Goal: Task Accomplishment & Management: Manage account settings

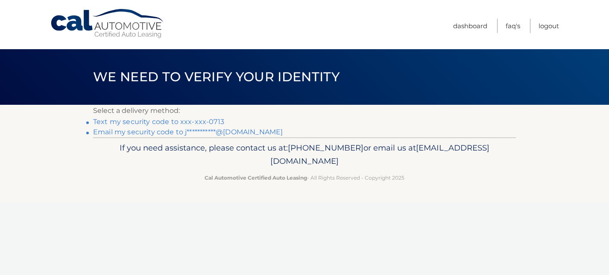
click at [209, 122] on link "Text my security code to xxx-xxx-0713" at bounding box center [158, 121] width 131 height 8
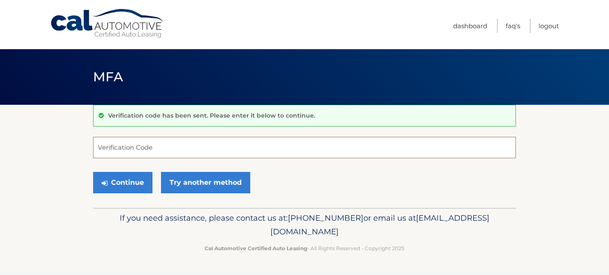
click at [179, 145] on input "Verification Code" at bounding box center [304, 147] width 423 height 21
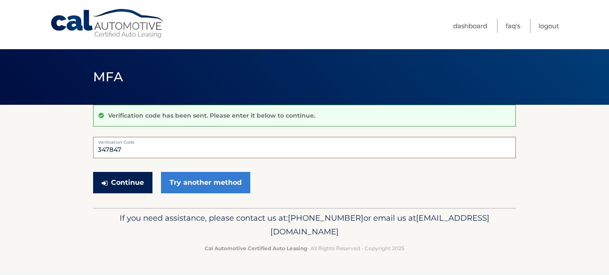
type input "347847"
click at [126, 181] on button "Continue" at bounding box center [122, 182] width 59 height 21
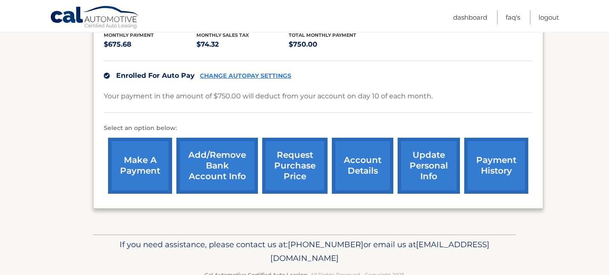
scroll to position [187, 0]
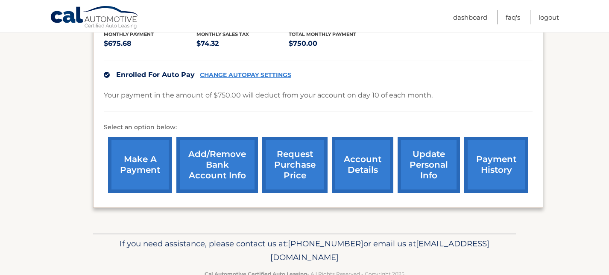
click at [368, 162] on link "account details" at bounding box center [362, 165] width 61 height 56
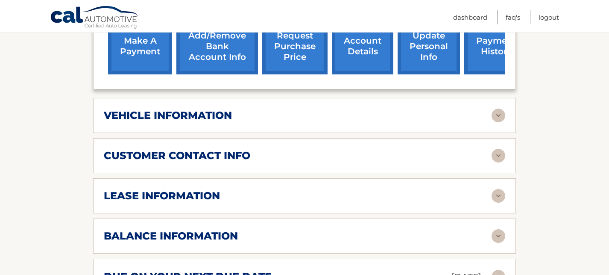
scroll to position [329, 0]
click at [497, 189] on img at bounding box center [499, 196] width 14 height 14
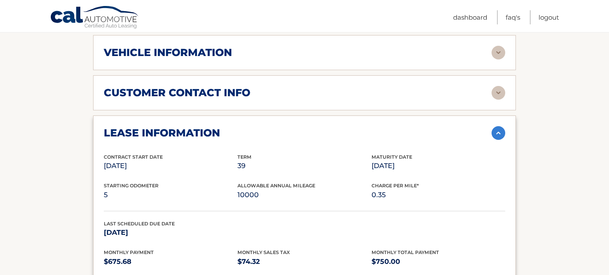
scroll to position [397, 0]
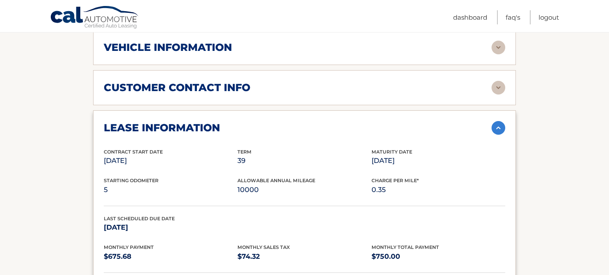
drag, startPoint x: 258, startPoint y: 176, endPoint x: 264, endPoint y: 179, distance: 6.3
click at [264, 184] on p "10000" at bounding box center [304, 190] width 134 height 12
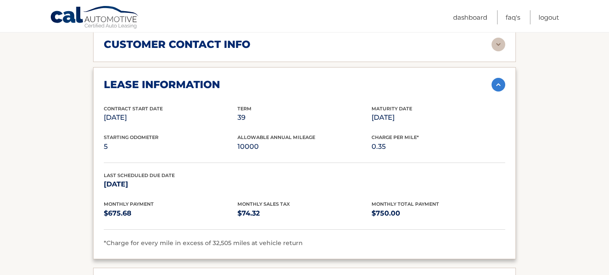
scroll to position [440, 0]
click at [498, 77] on img at bounding box center [499, 84] width 14 height 14
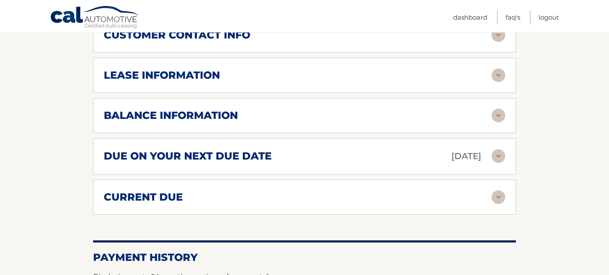
scroll to position [454, 0]
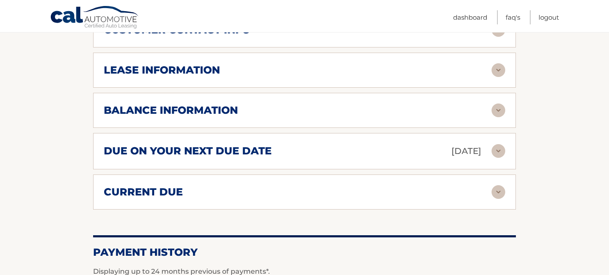
click at [501, 103] on img at bounding box center [499, 110] width 14 height 14
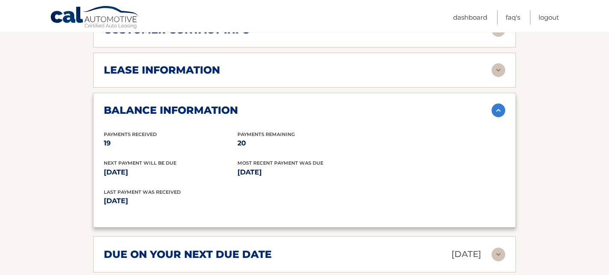
click at [500, 103] on img at bounding box center [499, 110] width 14 height 14
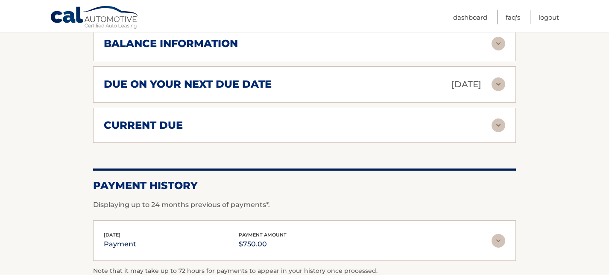
scroll to position [523, 0]
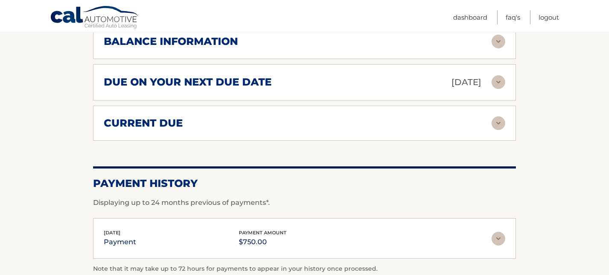
click at [500, 116] on img at bounding box center [499, 123] width 14 height 14
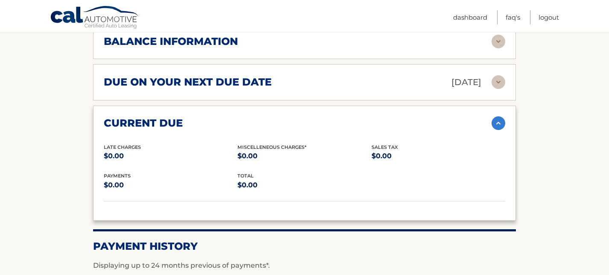
click at [500, 116] on img at bounding box center [499, 123] width 14 height 14
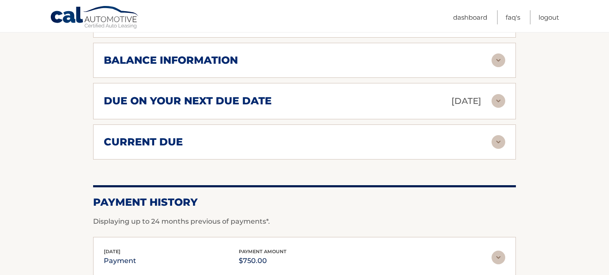
scroll to position [501, 0]
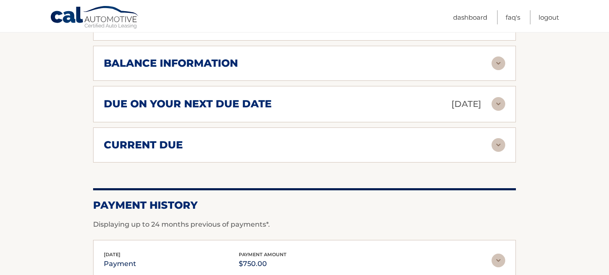
click at [499, 97] on img at bounding box center [499, 104] width 14 height 14
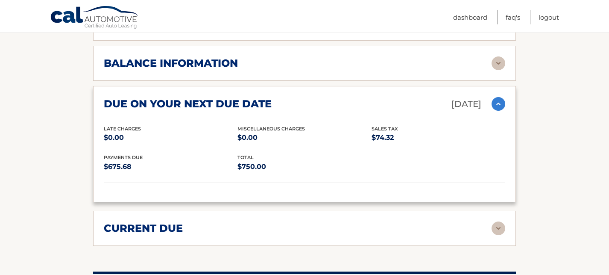
click at [499, 97] on img at bounding box center [499, 104] width 14 height 14
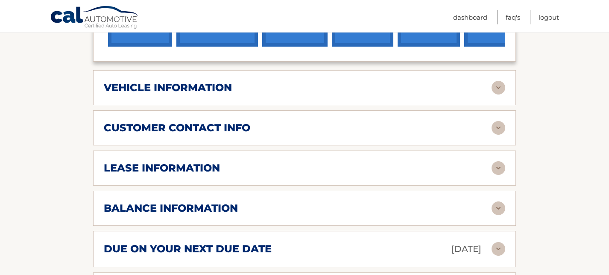
scroll to position [355, 0]
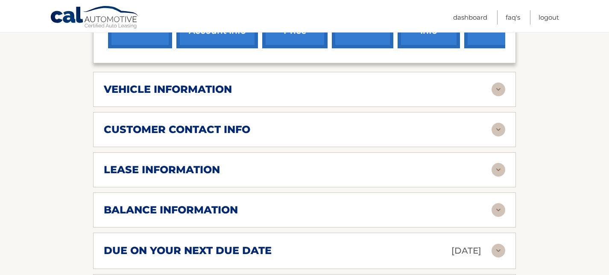
click at [500, 123] on img at bounding box center [499, 130] width 14 height 14
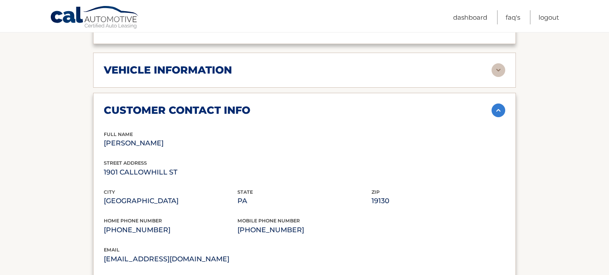
scroll to position [373, 0]
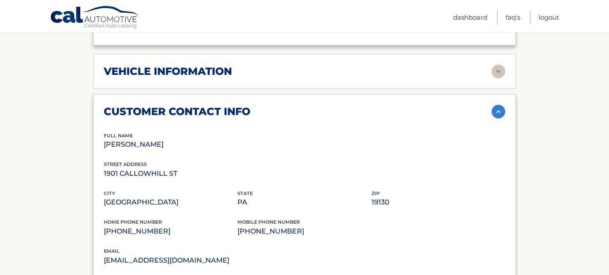
click at [500, 105] on img at bounding box center [499, 112] width 14 height 14
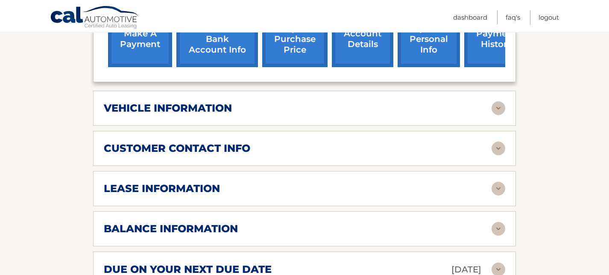
scroll to position [332, 0]
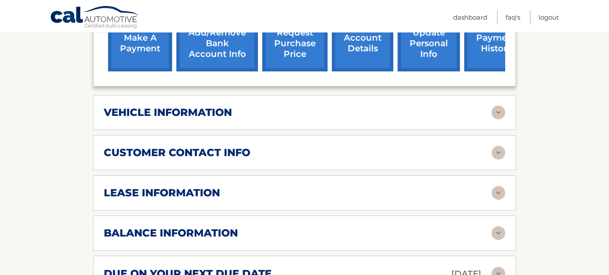
click at [500, 105] on img at bounding box center [499, 112] width 14 height 14
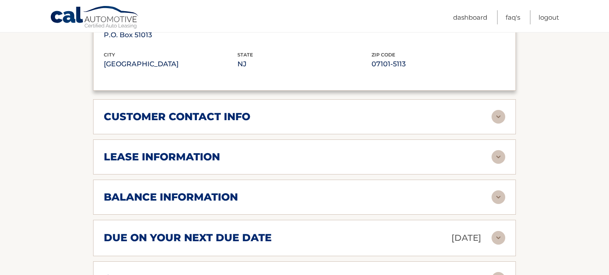
scroll to position [578, 0]
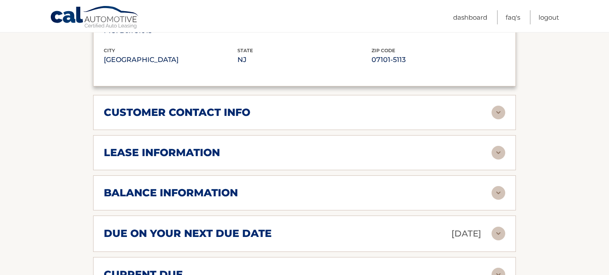
click at [501, 146] on img at bounding box center [499, 153] width 14 height 14
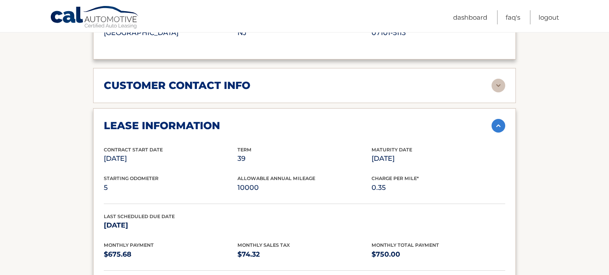
scroll to position [604, 0]
click at [498, 119] on img at bounding box center [499, 126] width 14 height 14
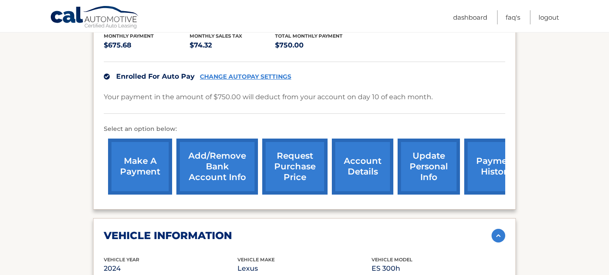
scroll to position [190, 0]
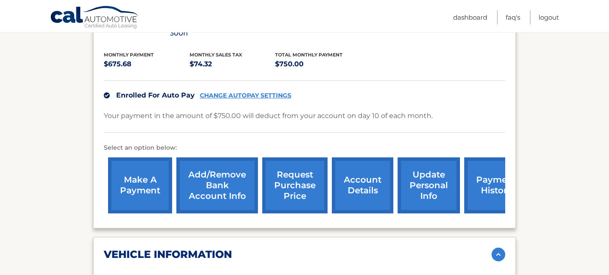
click at [286, 173] on link "request purchase price" at bounding box center [294, 185] width 65 height 56
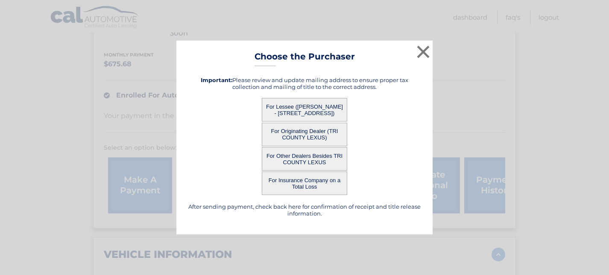
click at [332, 108] on button "For Lessee ([PERSON_NAME] - [STREET_ADDRESS])" at bounding box center [304, 109] width 85 height 23
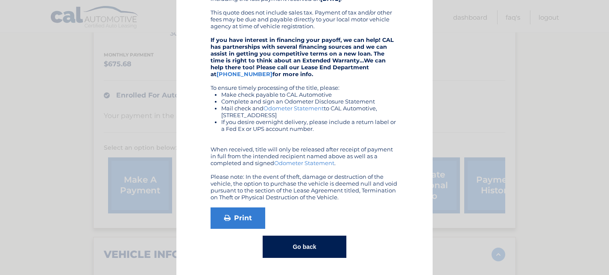
scroll to position [0, 0]
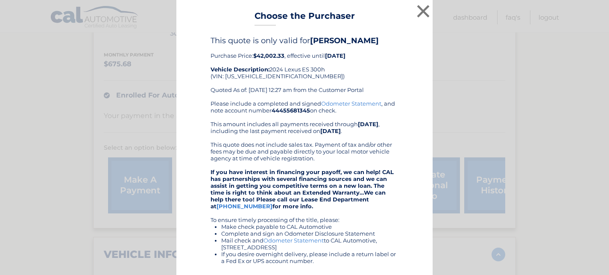
click at [360, 104] on link "Odometer Statement" at bounding box center [351, 103] width 60 height 7
click at [424, 14] on button "×" at bounding box center [423, 11] width 17 height 17
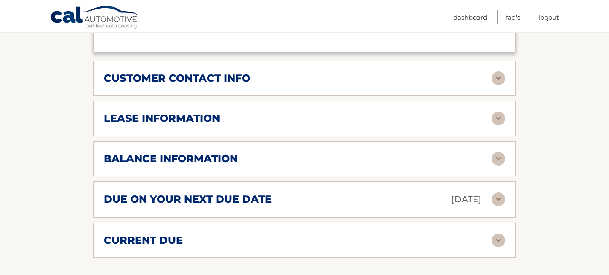
scroll to position [619, 0]
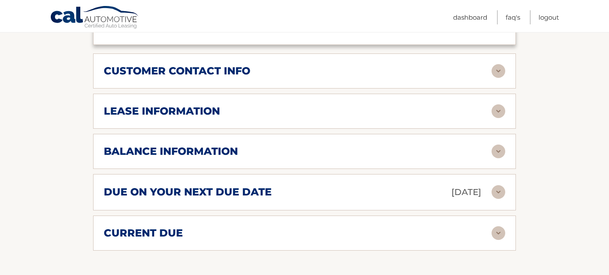
click at [500, 144] on img at bounding box center [499, 151] width 14 height 14
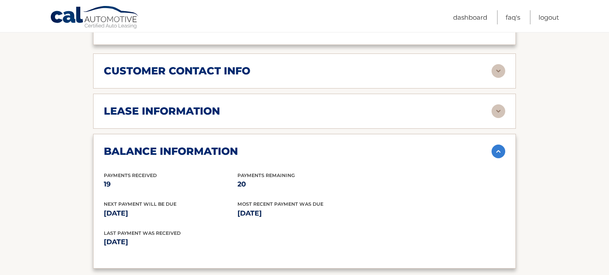
click at [500, 144] on img at bounding box center [499, 151] width 14 height 14
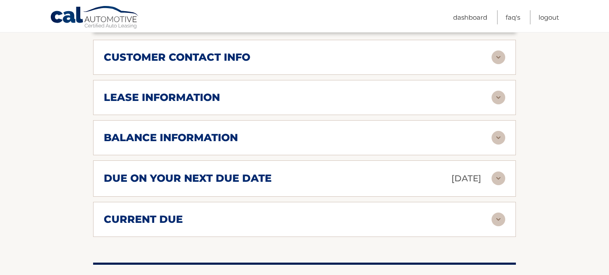
scroll to position [641, 0]
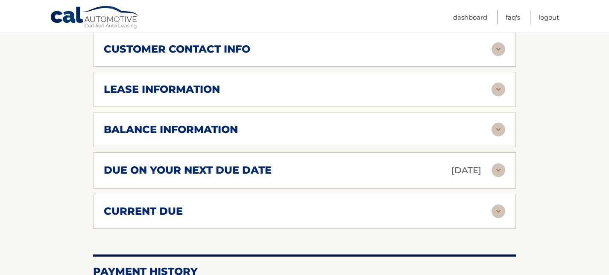
click at [499, 82] on img at bounding box center [499, 89] width 14 height 14
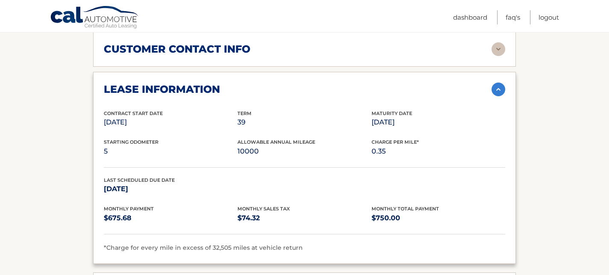
click at [499, 82] on img at bounding box center [499, 89] width 14 height 14
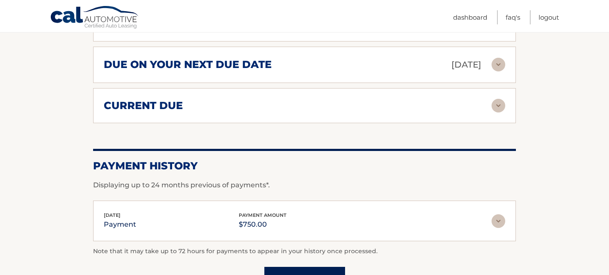
scroll to position [755, 0]
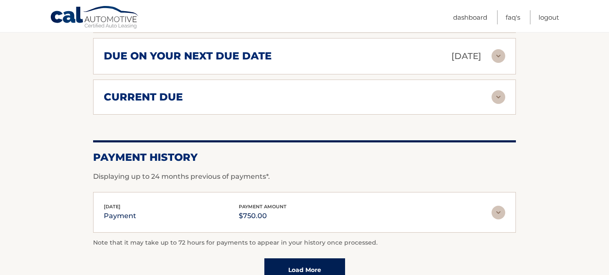
click at [496, 205] on img at bounding box center [499, 212] width 14 height 14
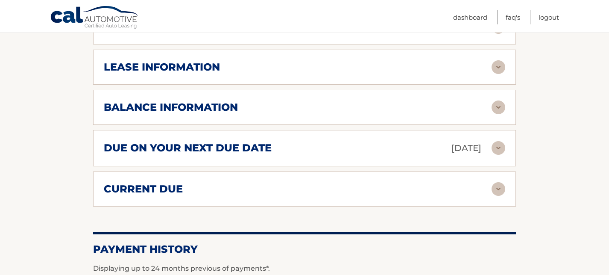
scroll to position [658, 0]
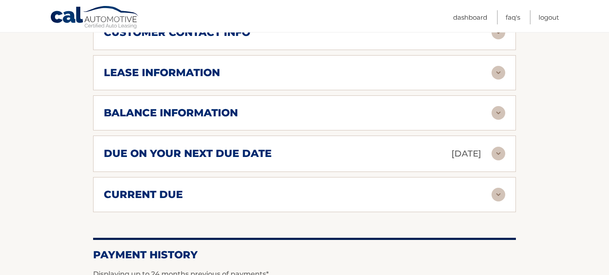
click at [503, 106] on img at bounding box center [499, 113] width 14 height 14
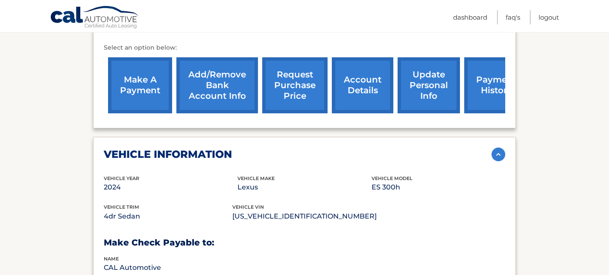
scroll to position [0, 0]
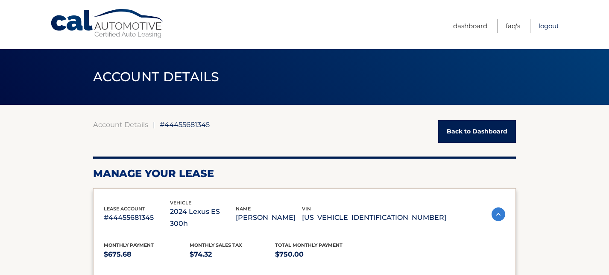
click at [546, 27] on link "Logout" at bounding box center [549, 26] width 20 height 14
